Goal: Check status: Check status

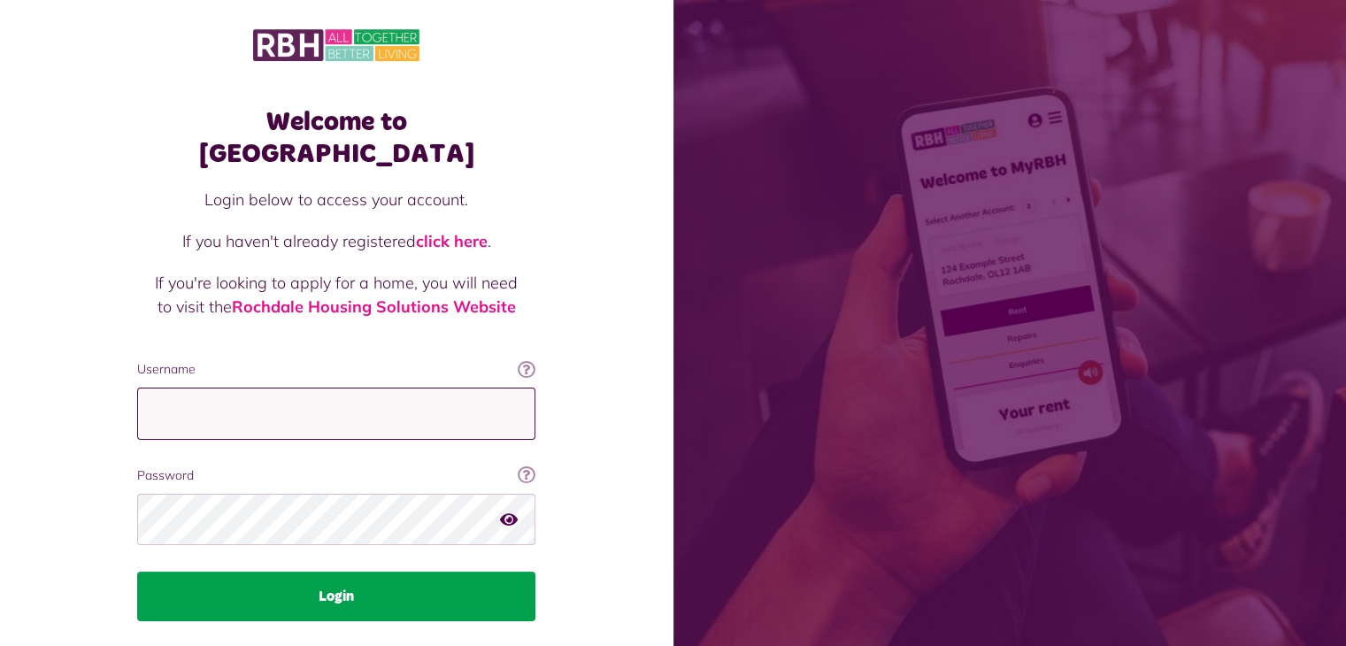
type input "**********"
click at [346, 571] on button "Login" at bounding box center [336, 596] width 398 height 50
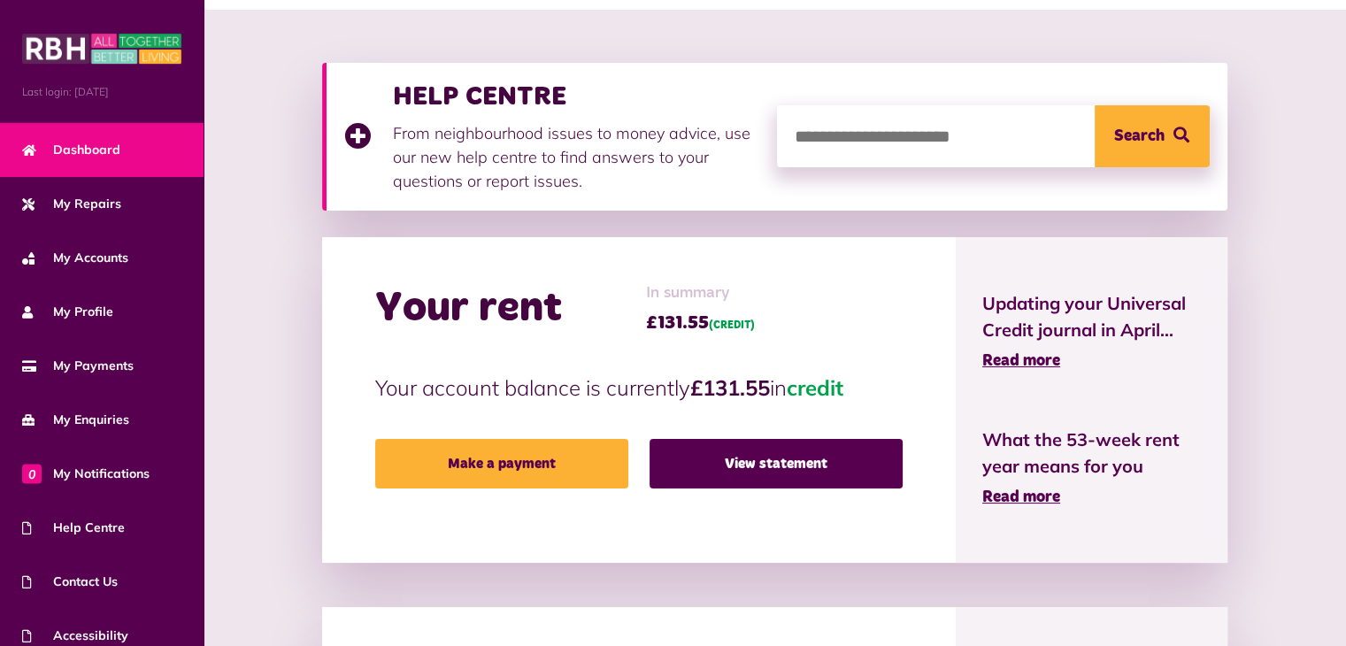
scroll to position [214, 0]
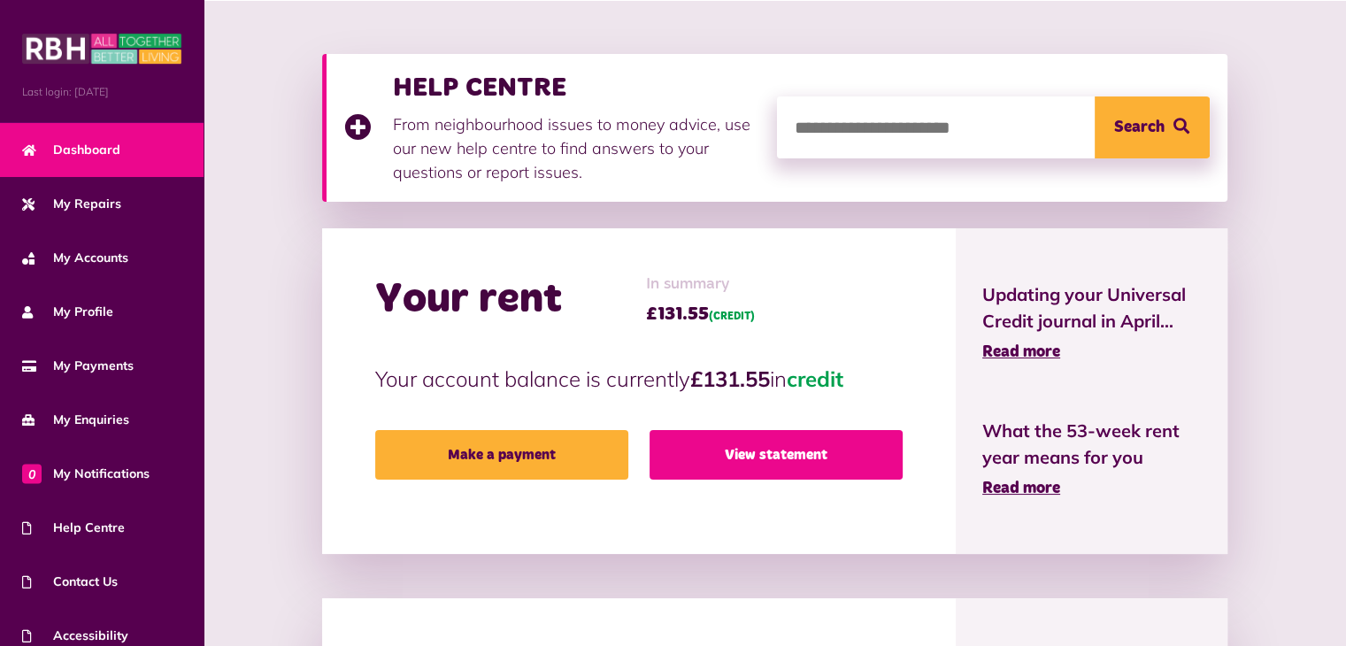
click at [784, 450] on link "View statement" at bounding box center [775, 455] width 253 height 50
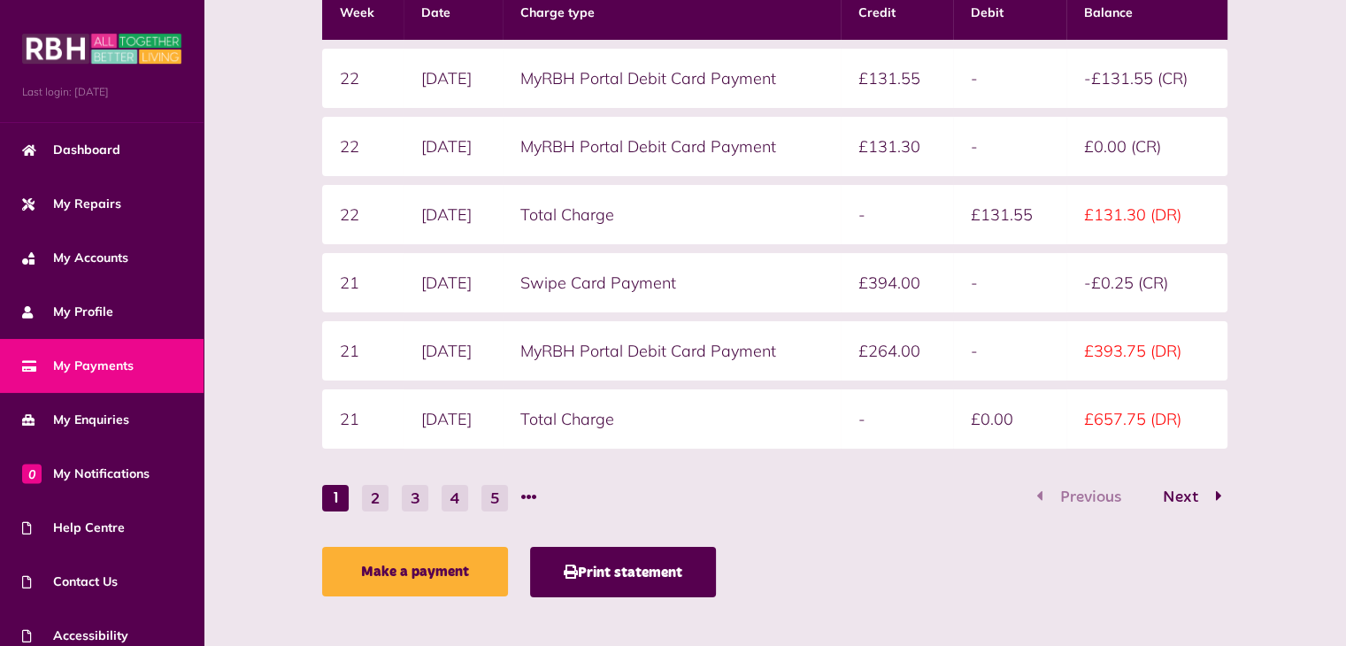
scroll to position [385, 0]
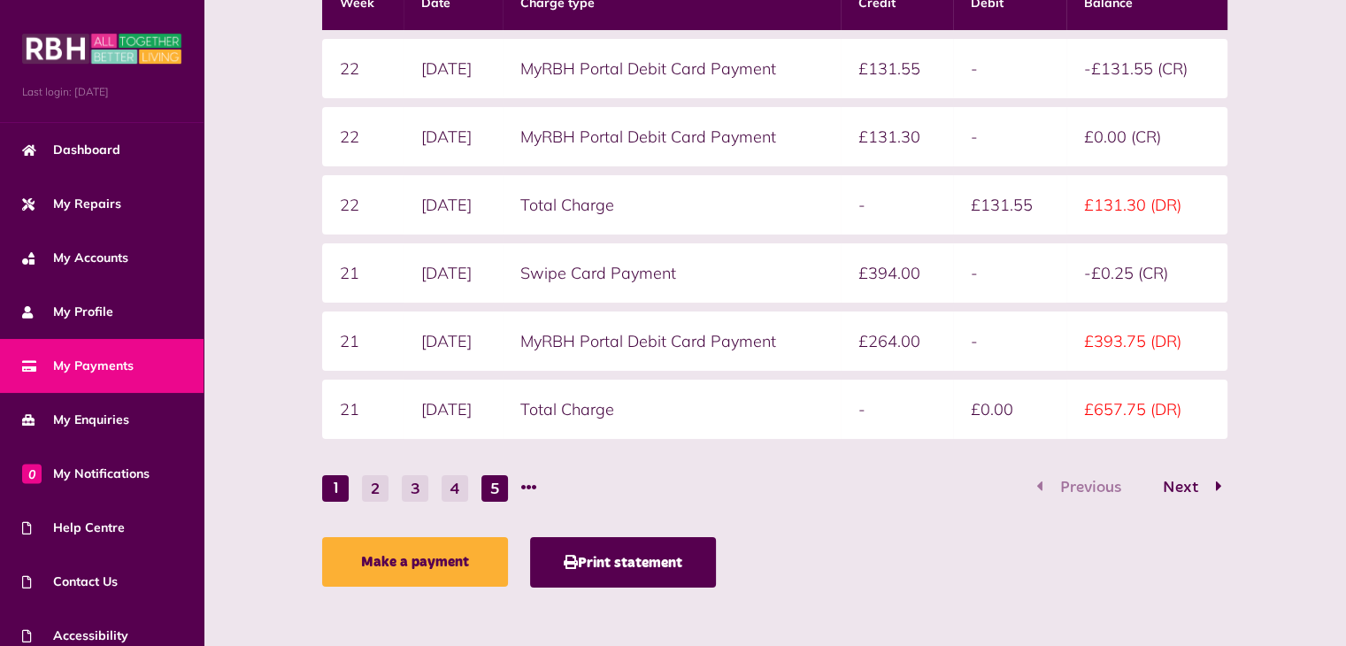
click at [493, 481] on button "5" at bounding box center [494, 488] width 27 height 27
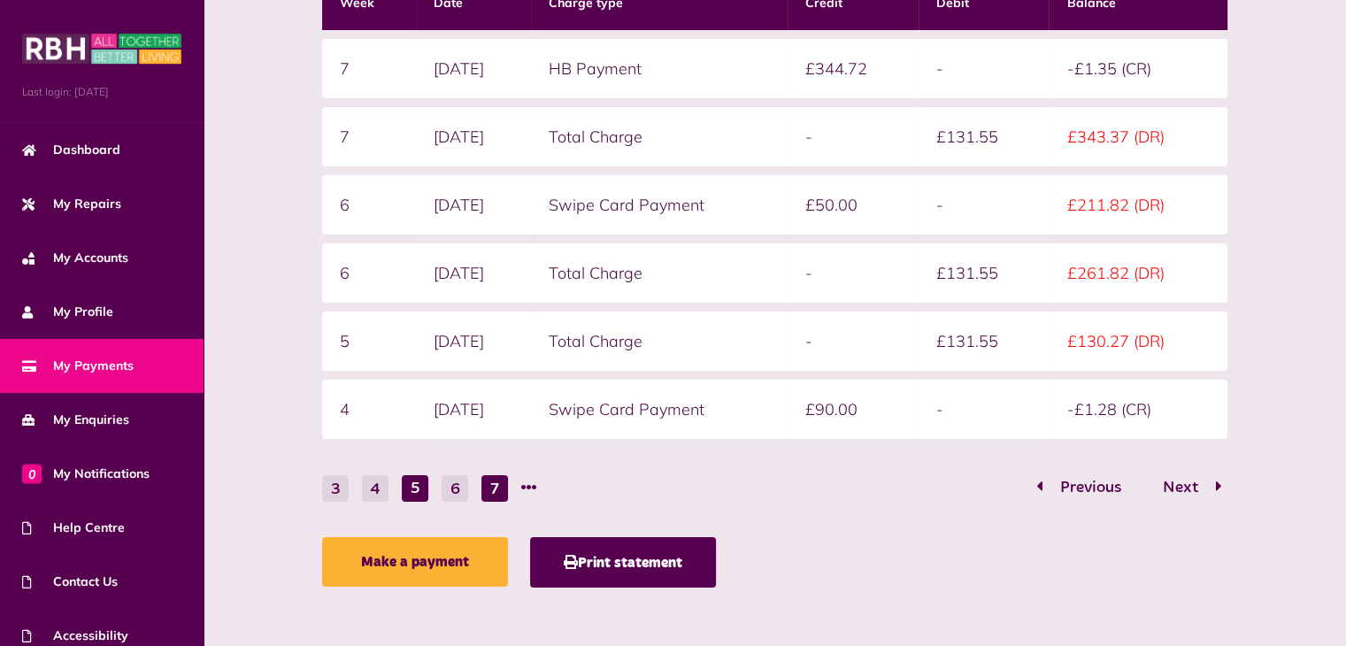
click at [488, 485] on button "7" at bounding box center [494, 488] width 27 height 27
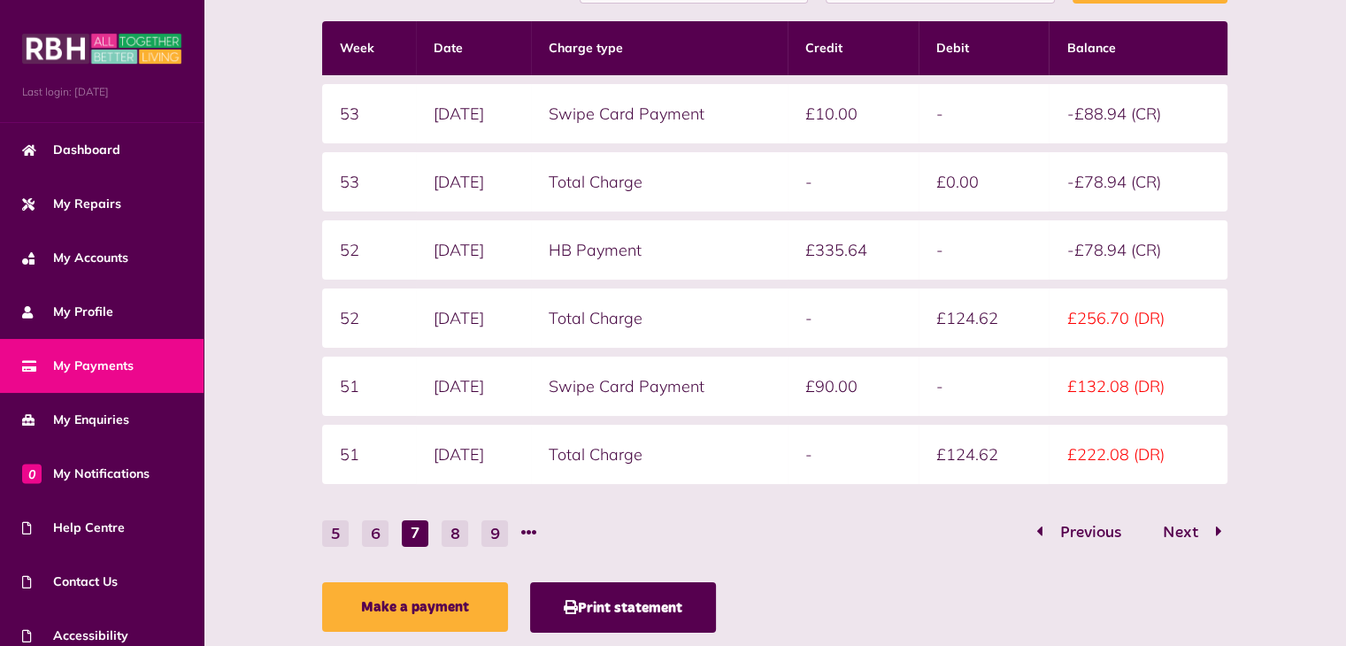
scroll to position [333, 0]
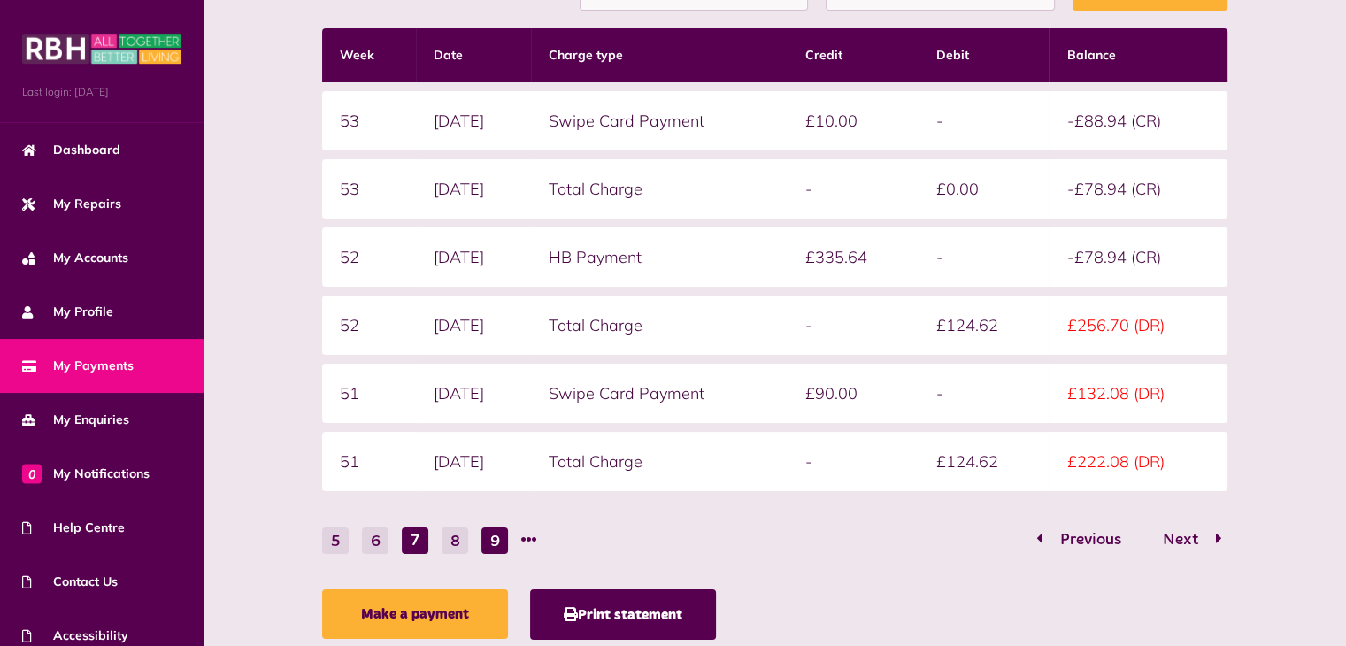
click at [495, 539] on button "9" at bounding box center [494, 540] width 27 height 27
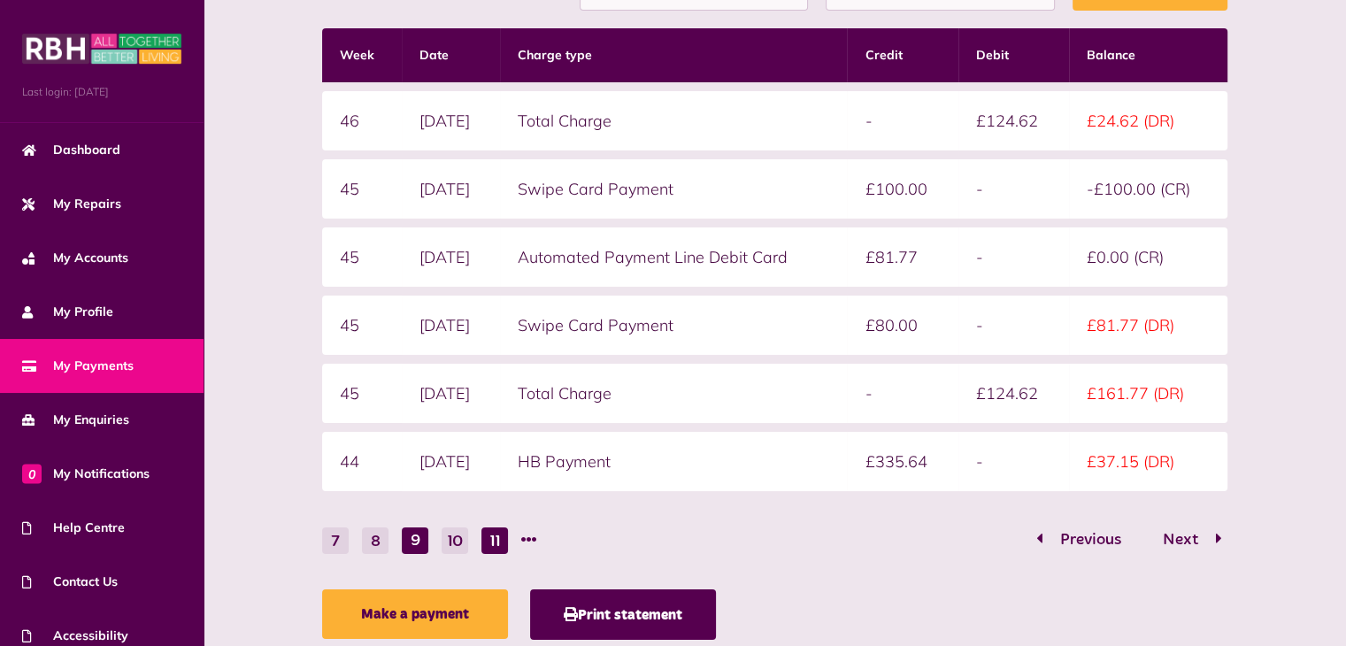
click at [490, 535] on button "11" at bounding box center [494, 540] width 27 height 27
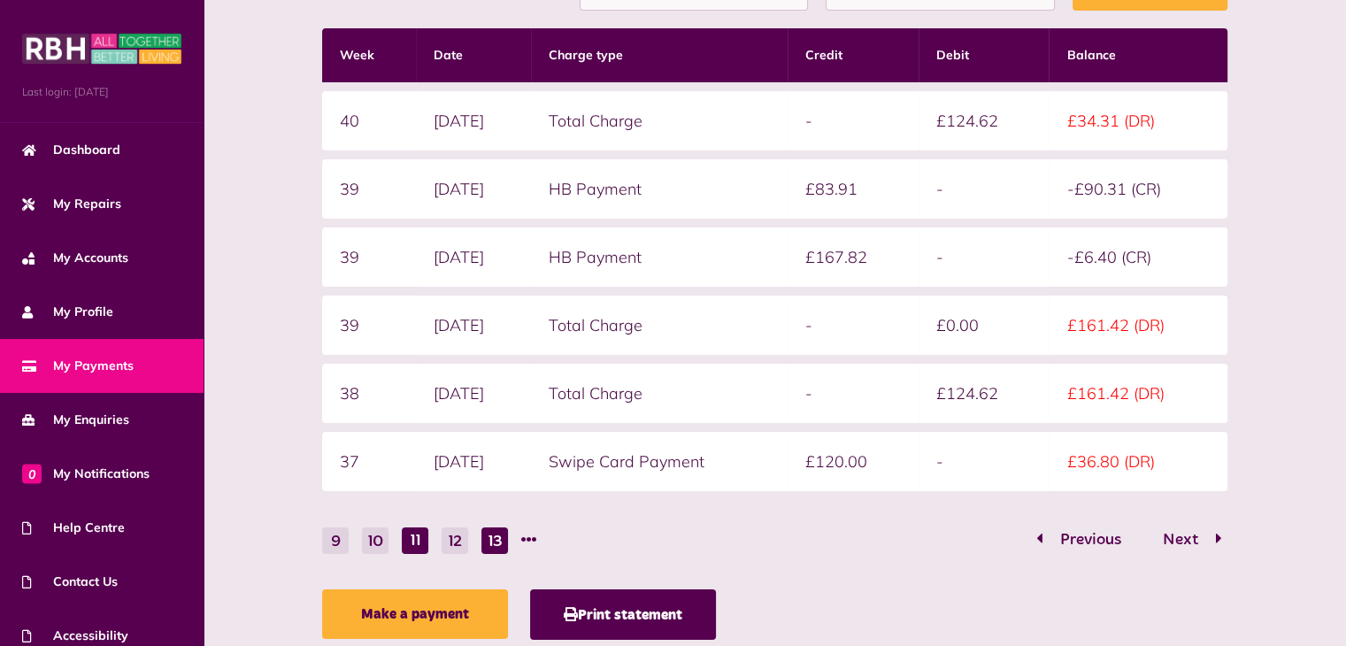
click at [491, 535] on button "13" at bounding box center [494, 540] width 27 height 27
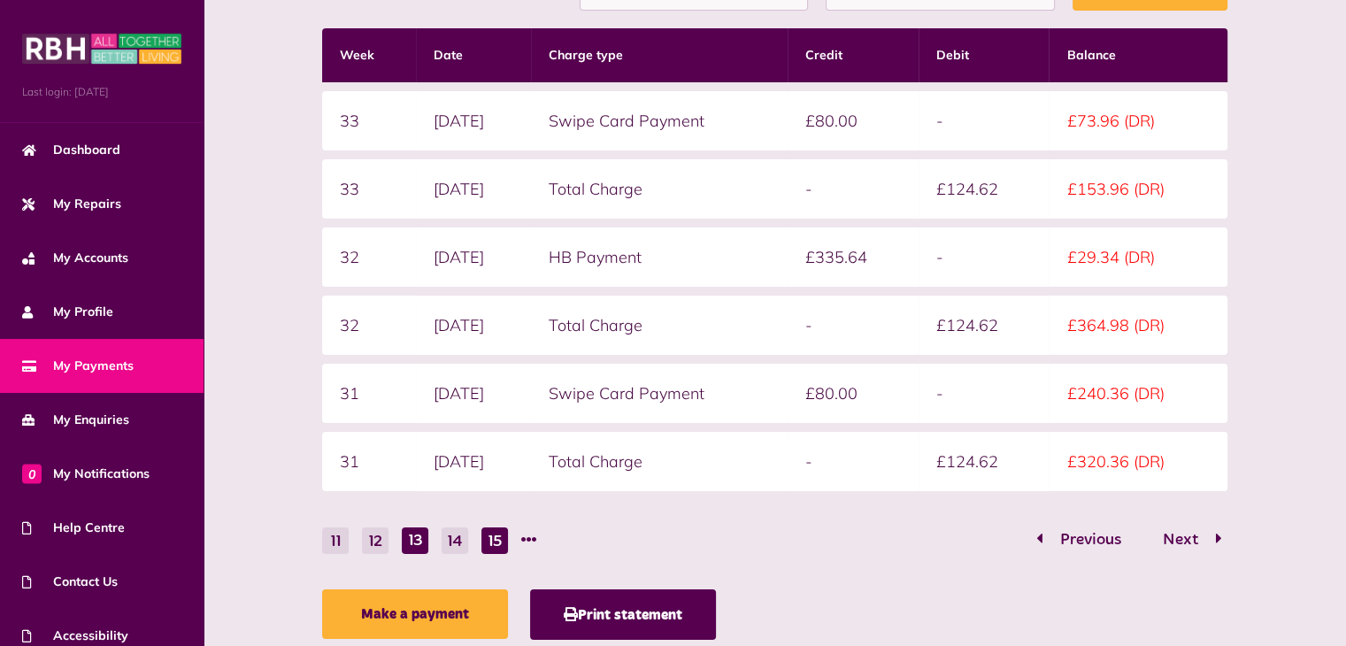
click at [494, 532] on button "15" at bounding box center [494, 540] width 27 height 27
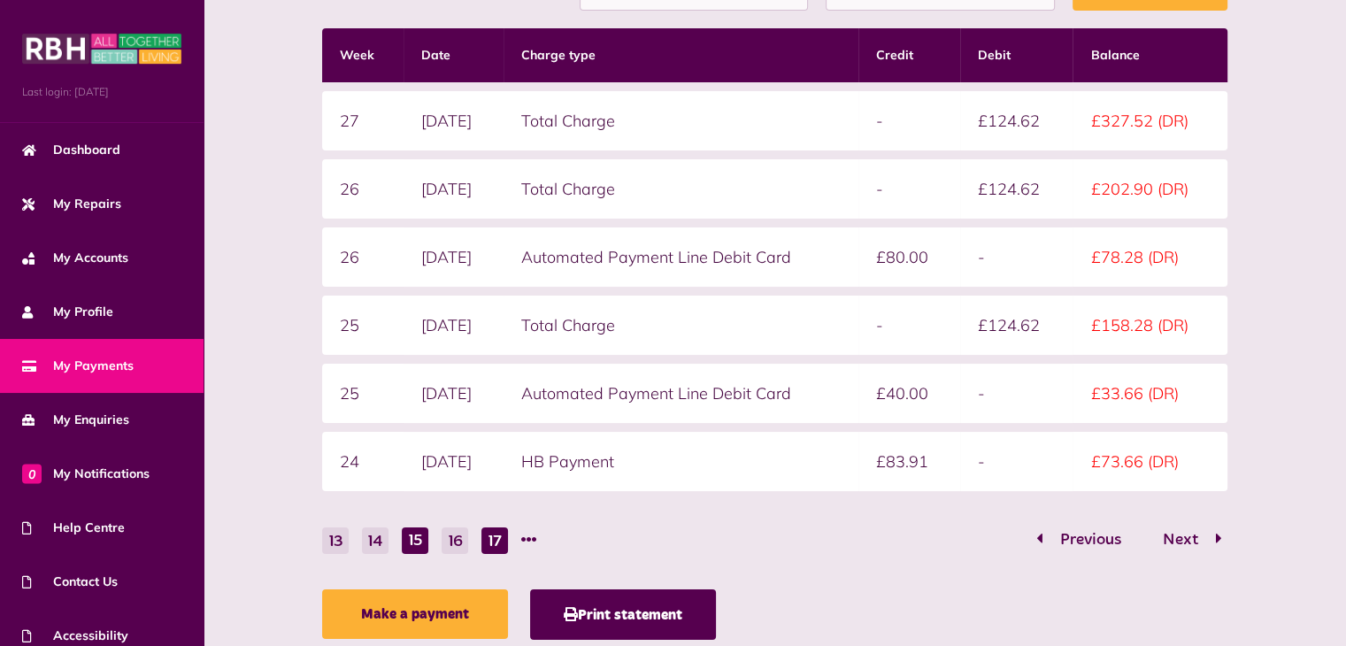
click at [492, 530] on button "17" at bounding box center [494, 540] width 27 height 27
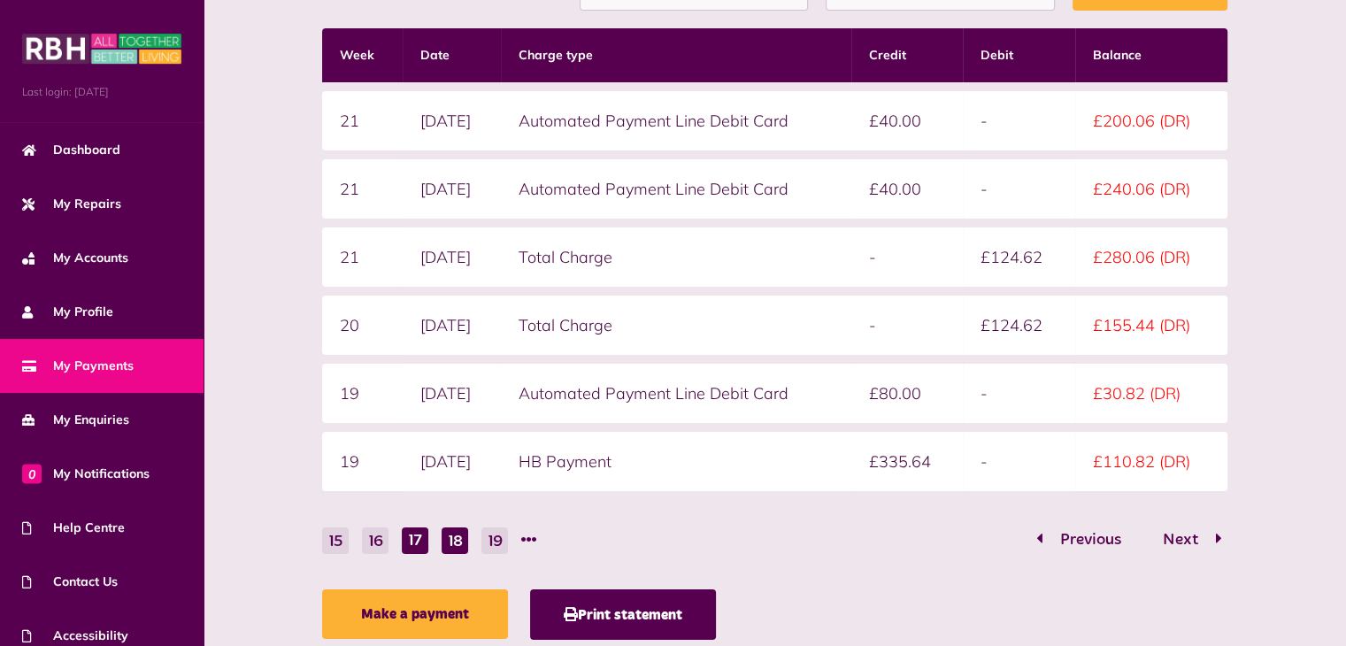
click at [455, 535] on button "18" at bounding box center [454, 540] width 27 height 27
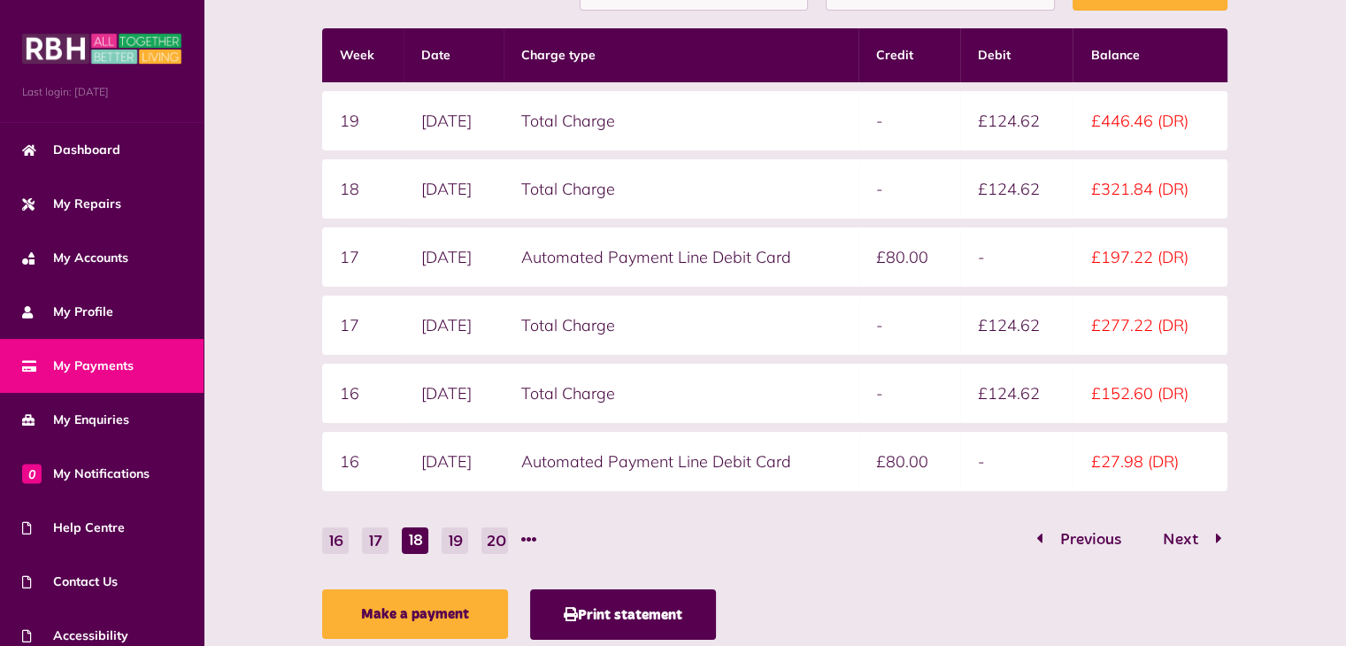
click at [409, 539] on li "18" at bounding box center [415, 540] width 27 height 27
click at [417, 535] on li "18" at bounding box center [415, 540] width 27 height 27
click at [368, 535] on button "17" at bounding box center [375, 540] width 27 height 27
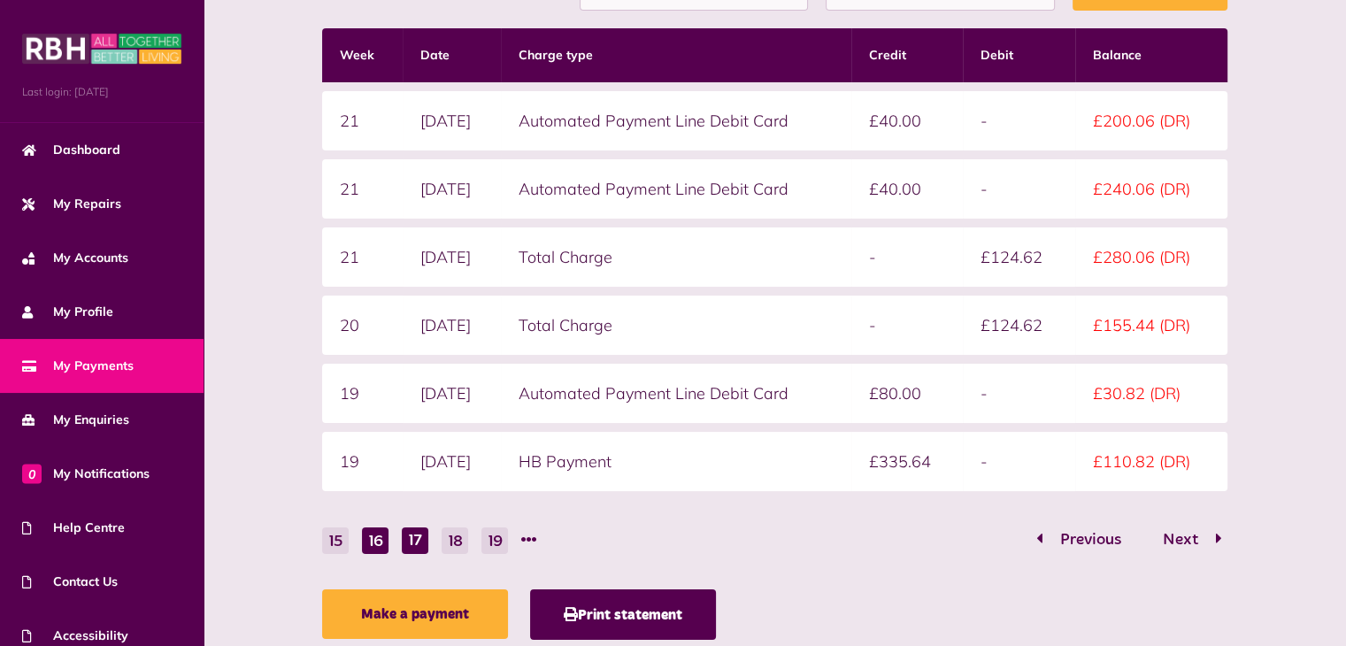
click at [375, 532] on button "16" at bounding box center [375, 540] width 27 height 27
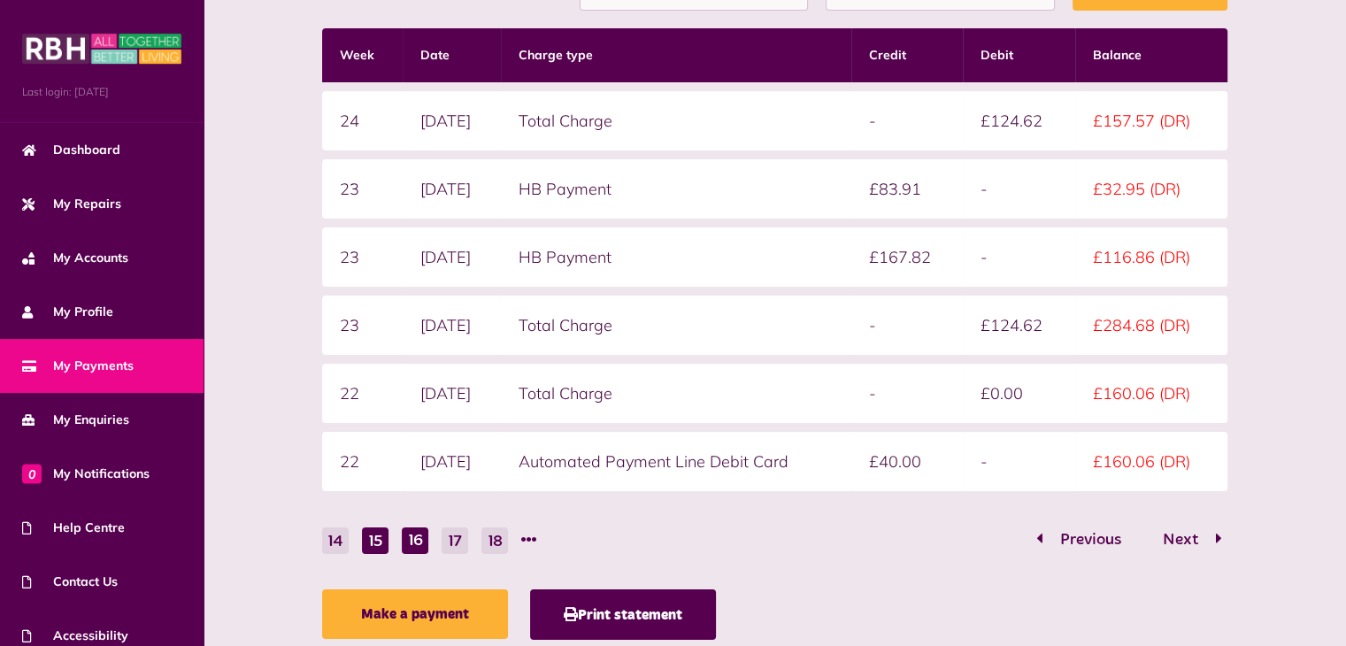
click at [375, 535] on button "15" at bounding box center [375, 540] width 27 height 27
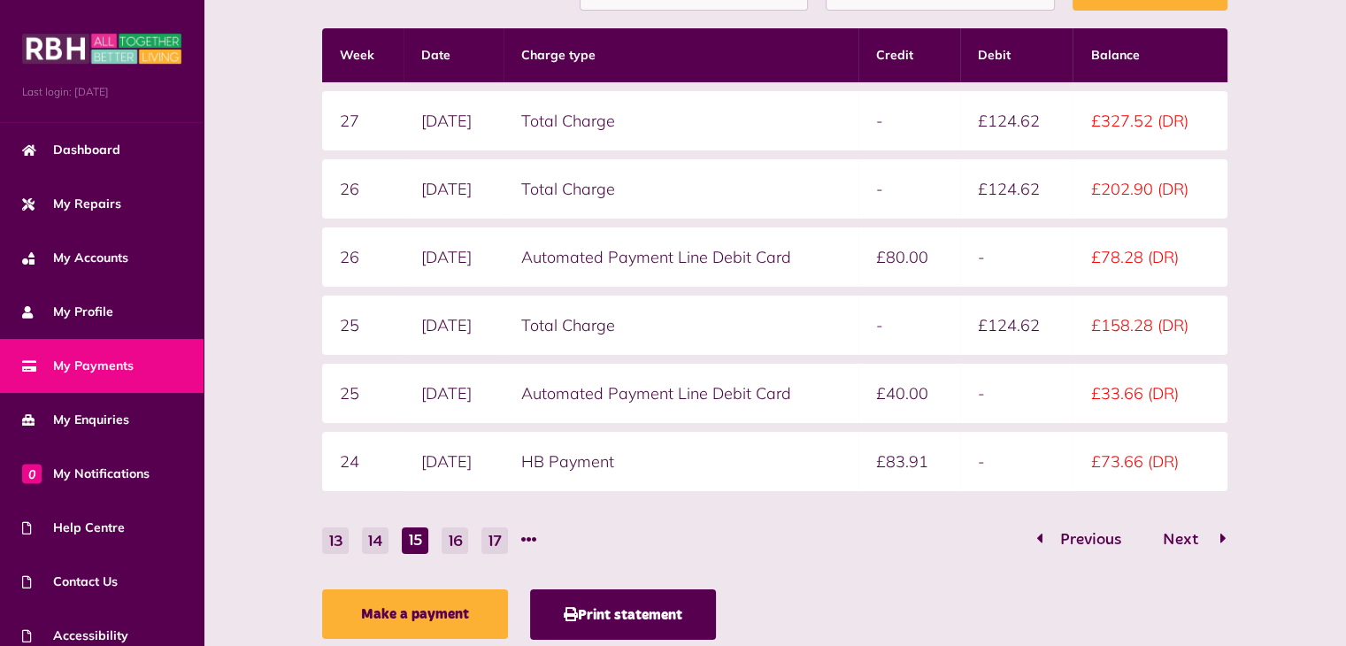
click at [1193, 533] on span "Next" at bounding box center [1180, 540] width 62 height 16
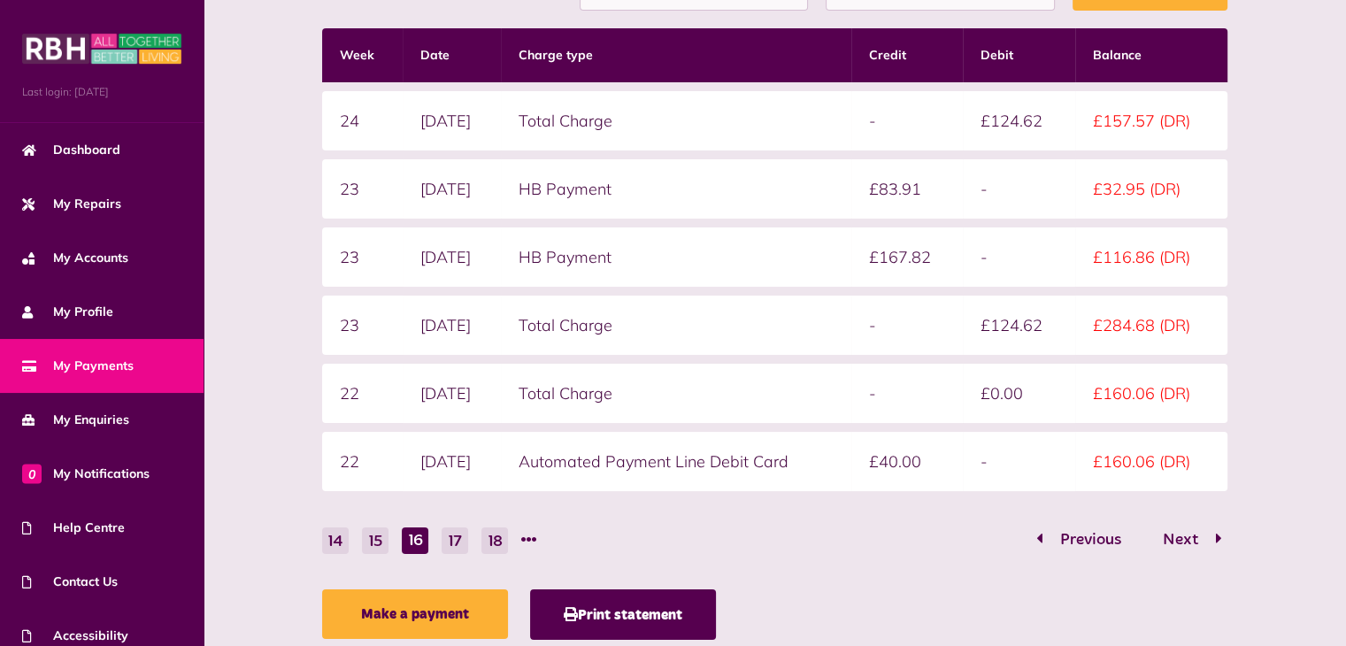
click at [1193, 533] on span "Next" at bounding box center [1180, 540] width 62 height 16
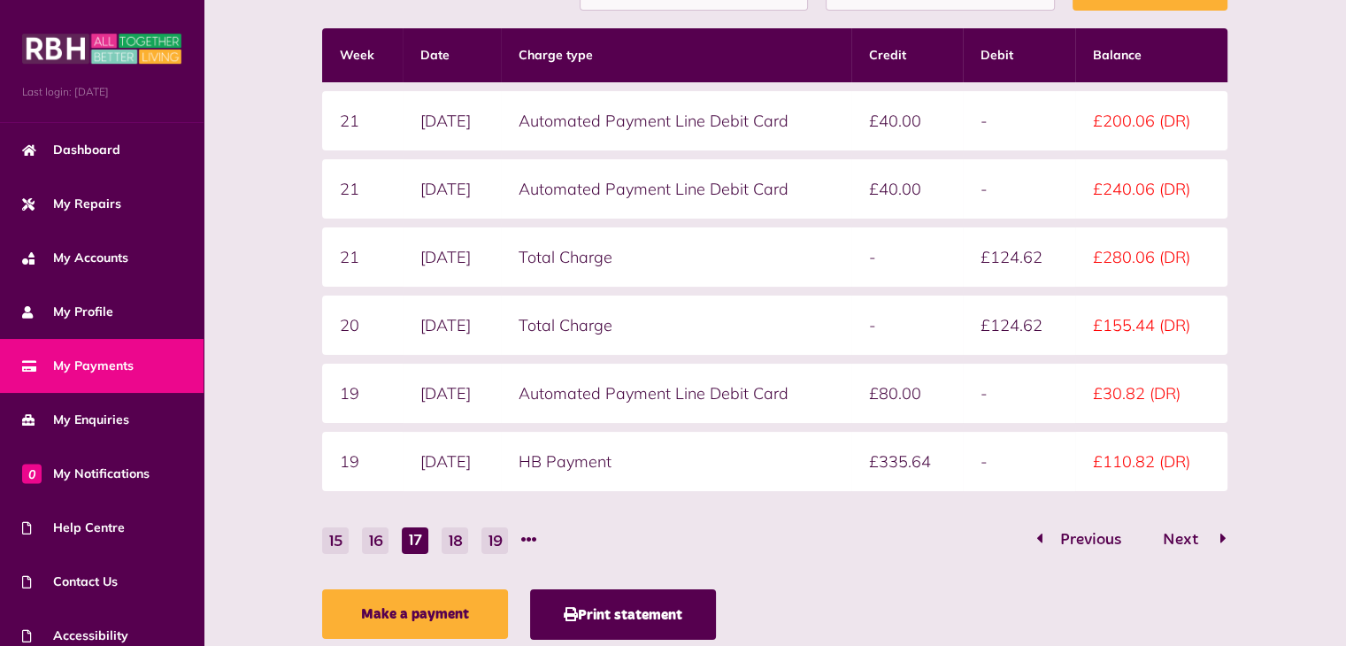
click at [1193, 533] on span "Next" at bounding box center [1180, 540] width 62 height 16
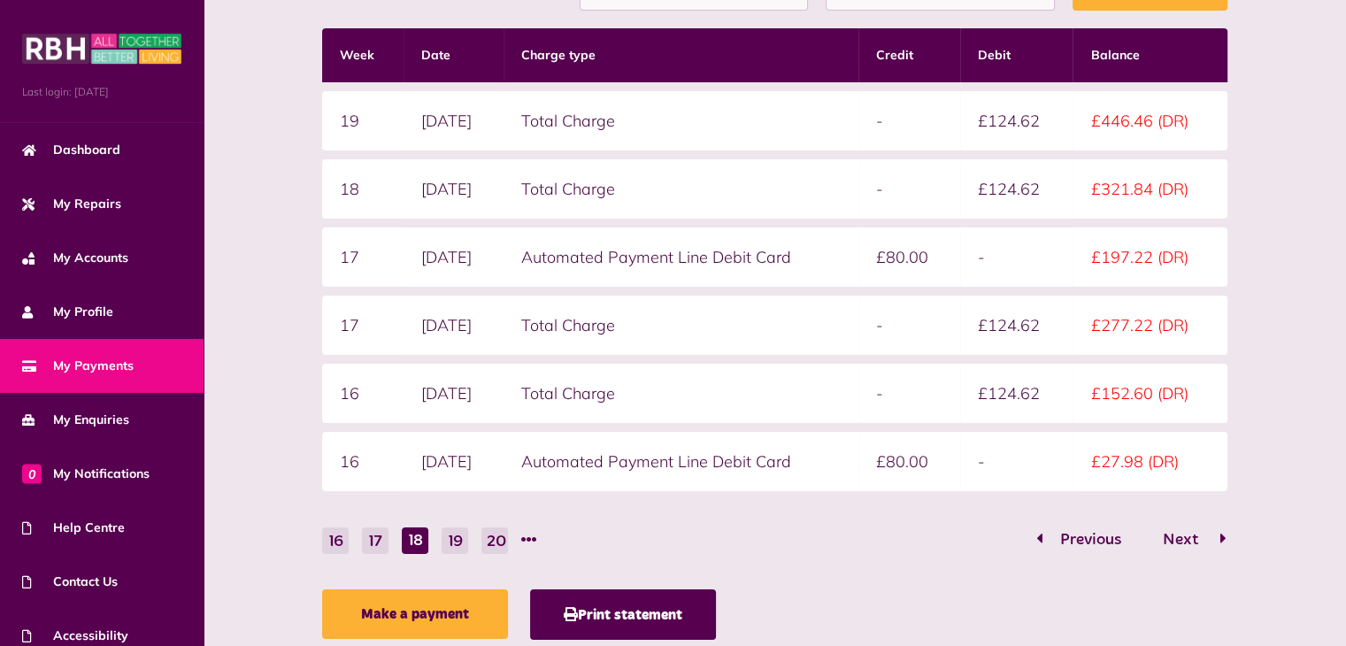
click at [1193, 533] on span "Next" at bounding box center [1180, 540] width 62 height 16
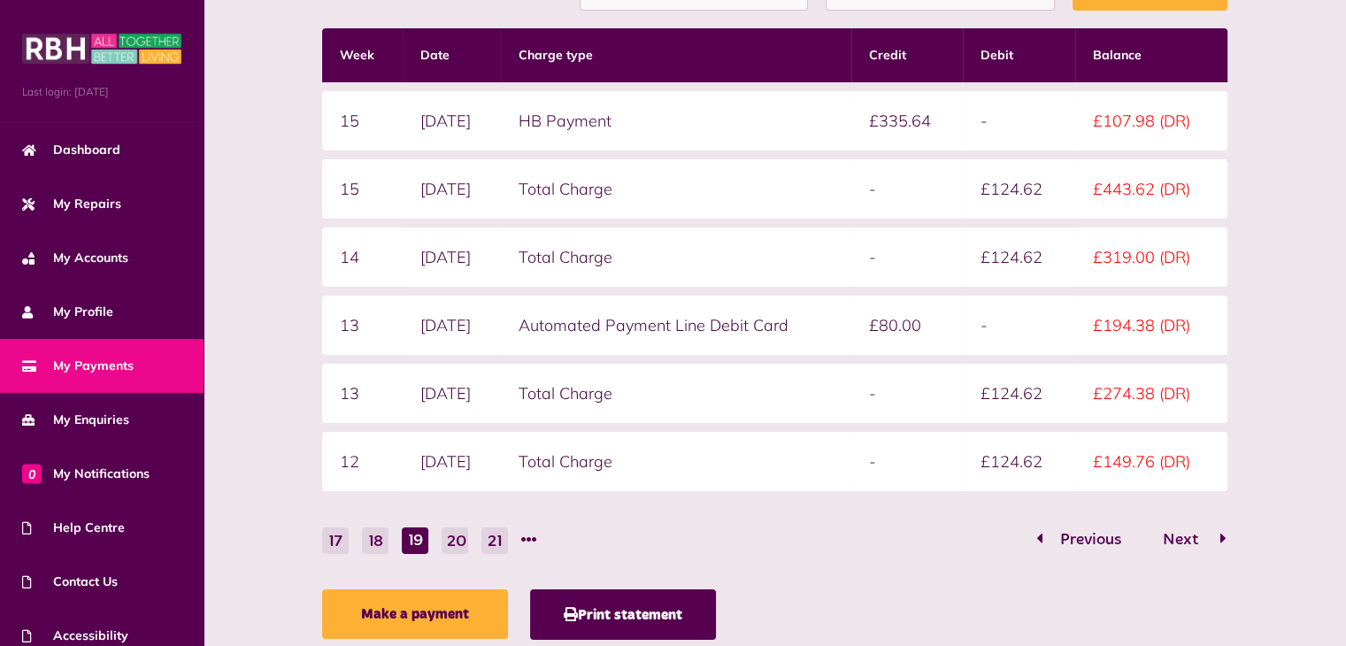
click at [1193, 533] on span "Next" at bounding box center [1180, 540] width 62 height 16
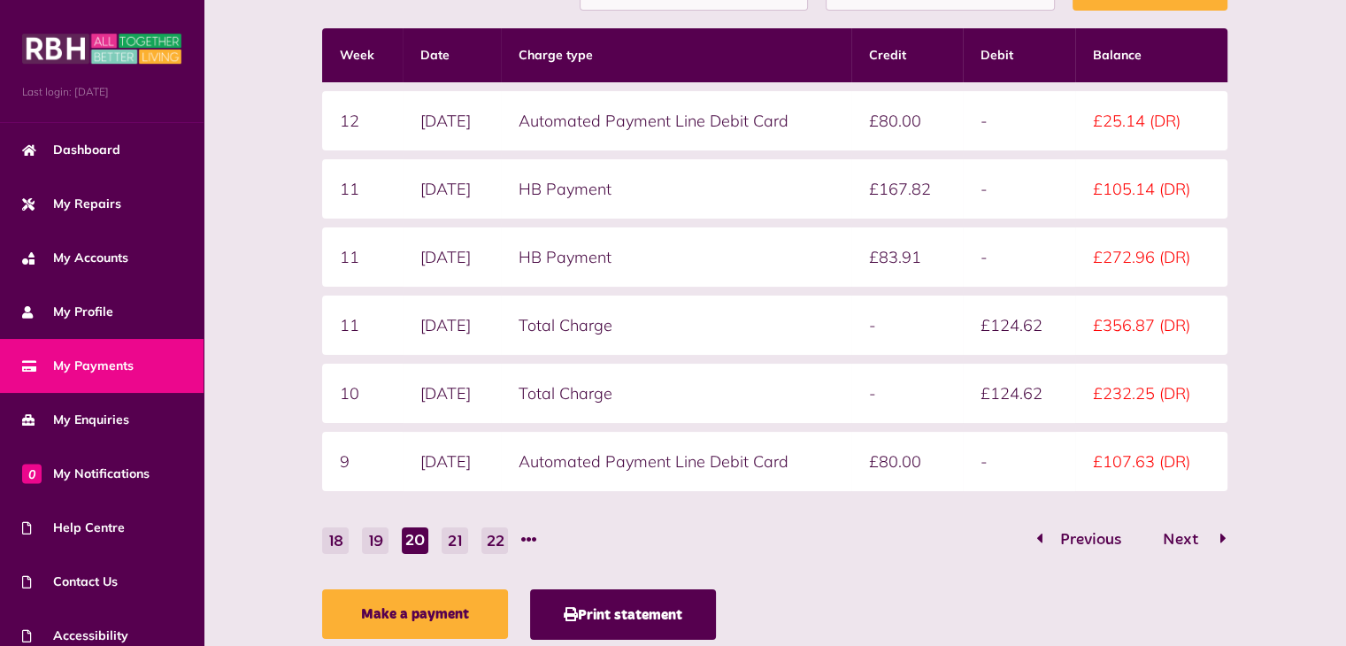
click at [1193, 533] on span "Next" at bounding box center [1180, 540] width 62 height 16
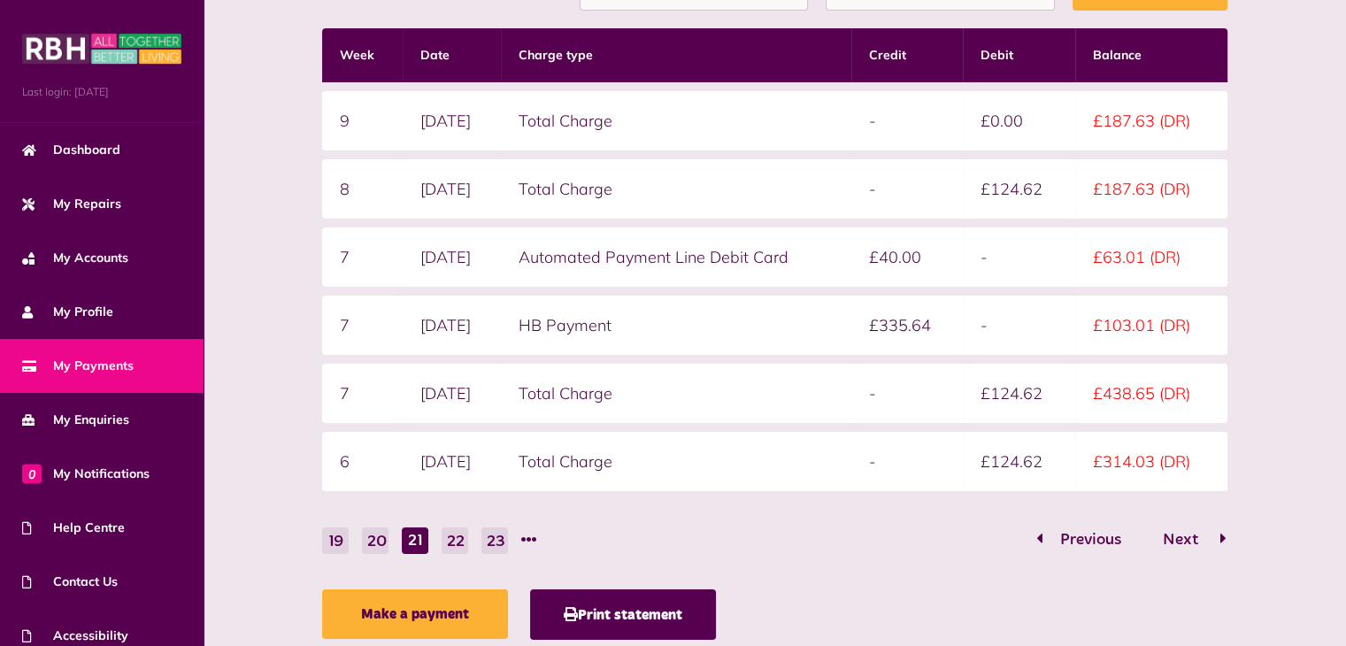
click at [1193, 533] on span "Next" at bounding box center [1180, 540] width 62 height 16
